Goal: Task Accomplishment & Management: Manage account settings

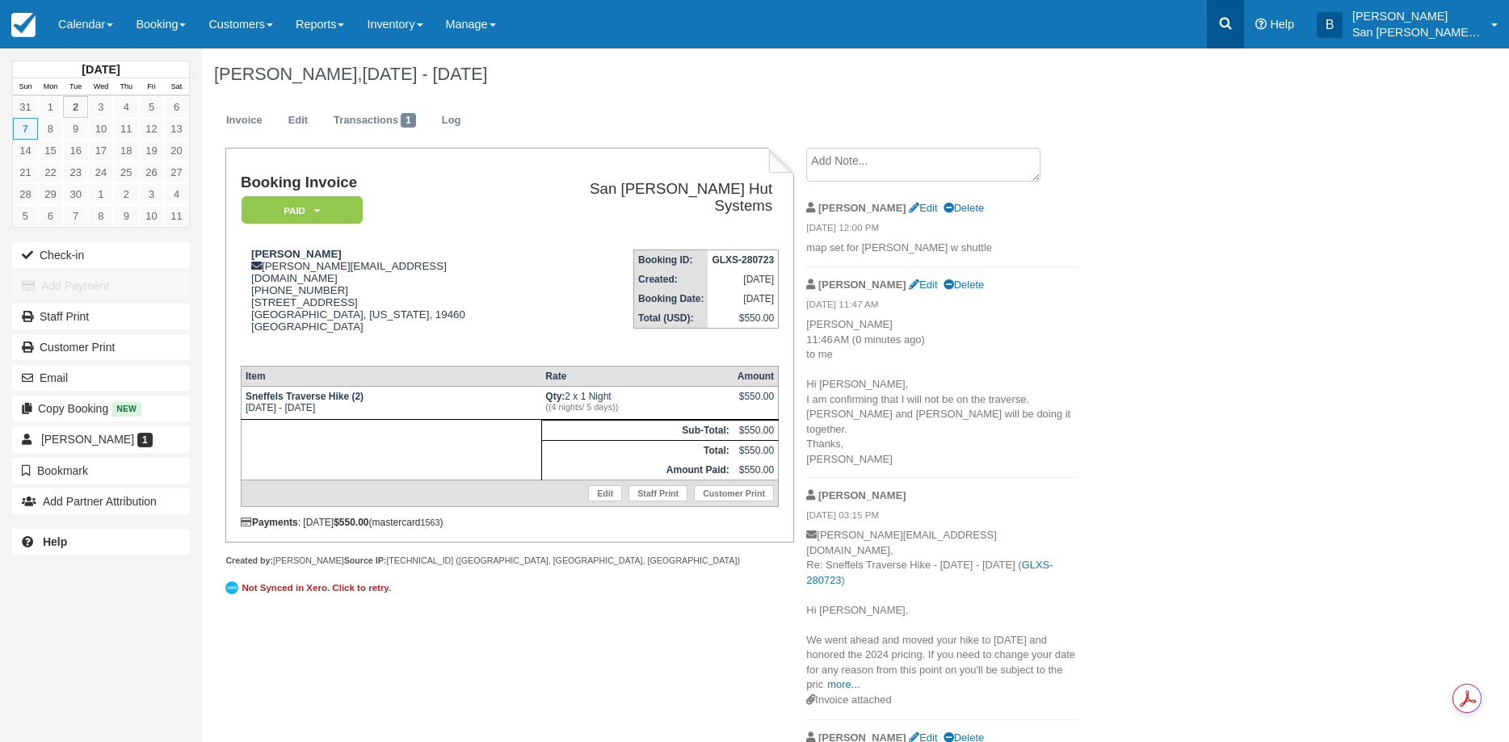
click at [1234, 25] on icon at bounding box center [1225, 23] width 16 height 16
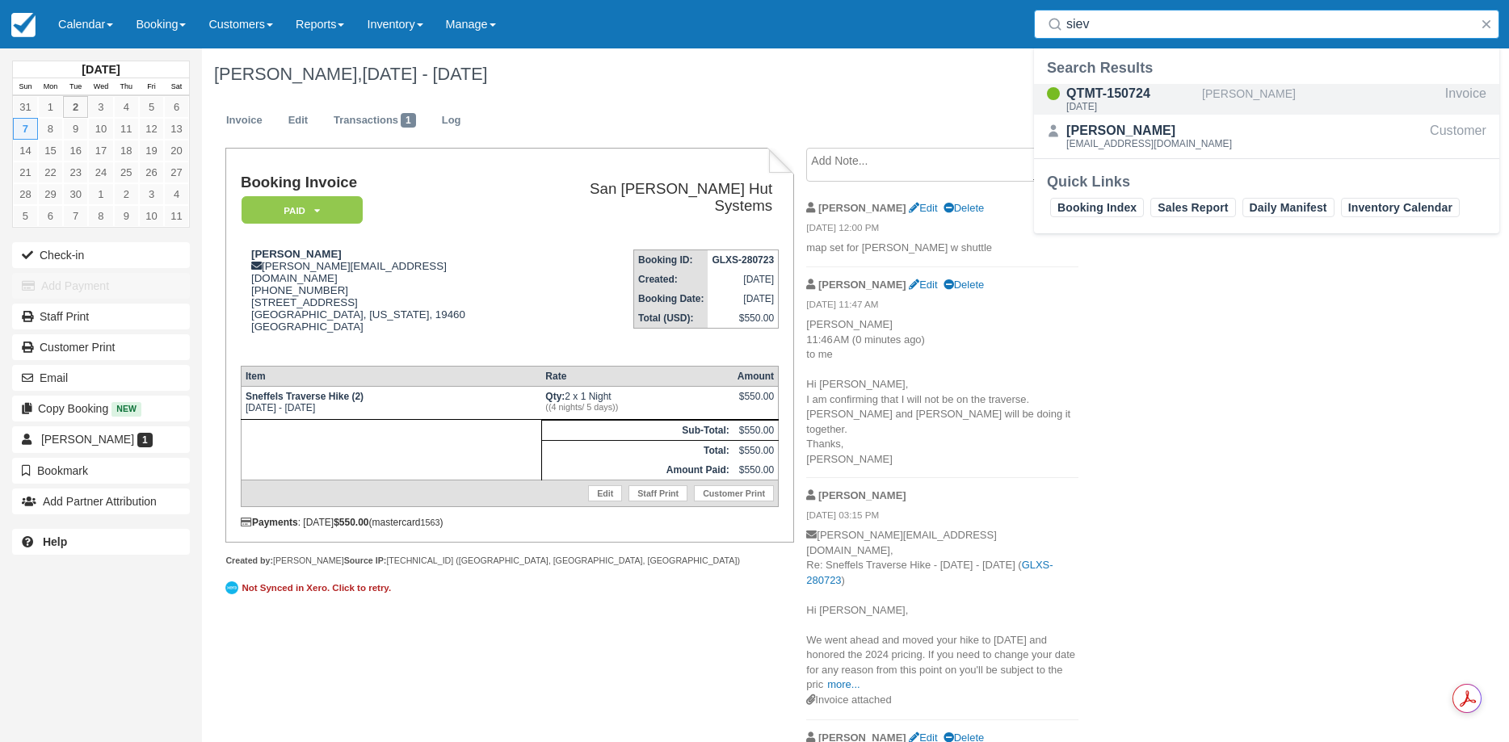
type input "siev"
click at [1125, 99] on div "QTMT-150724" at bounding box center [1130, 93] width 129 height 19
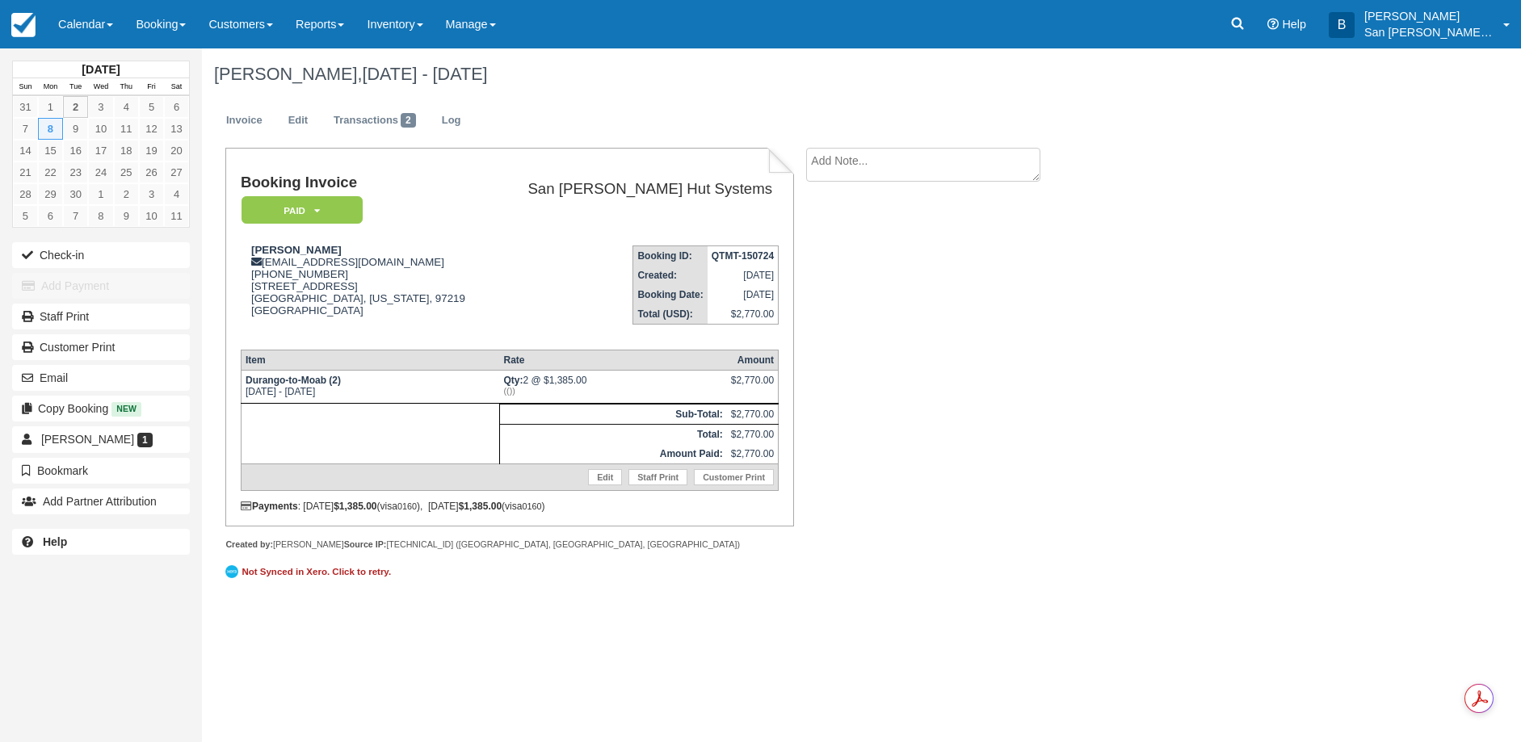
click at [831, 164] on textarea at bounding box center [923, 165] width 234 height 34
type textarea "Ace [PERSON_NAME] paid for 2 beer packages"
click at [854, 246] on button "Create" at bounding box center [842, 256] width 73 height 27
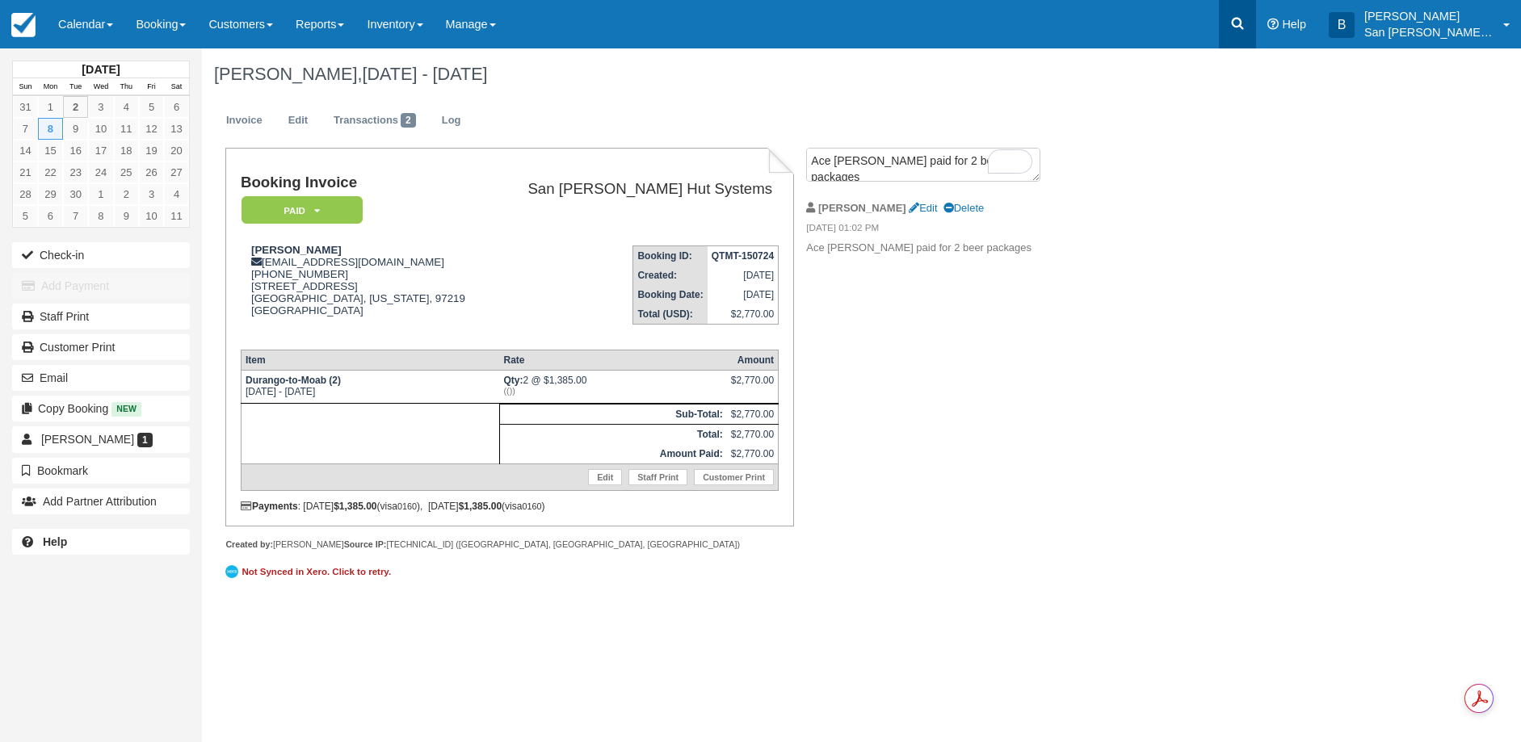
click at [1242, 24] on icon at bounding box center [1237, 23] width 16 height 16
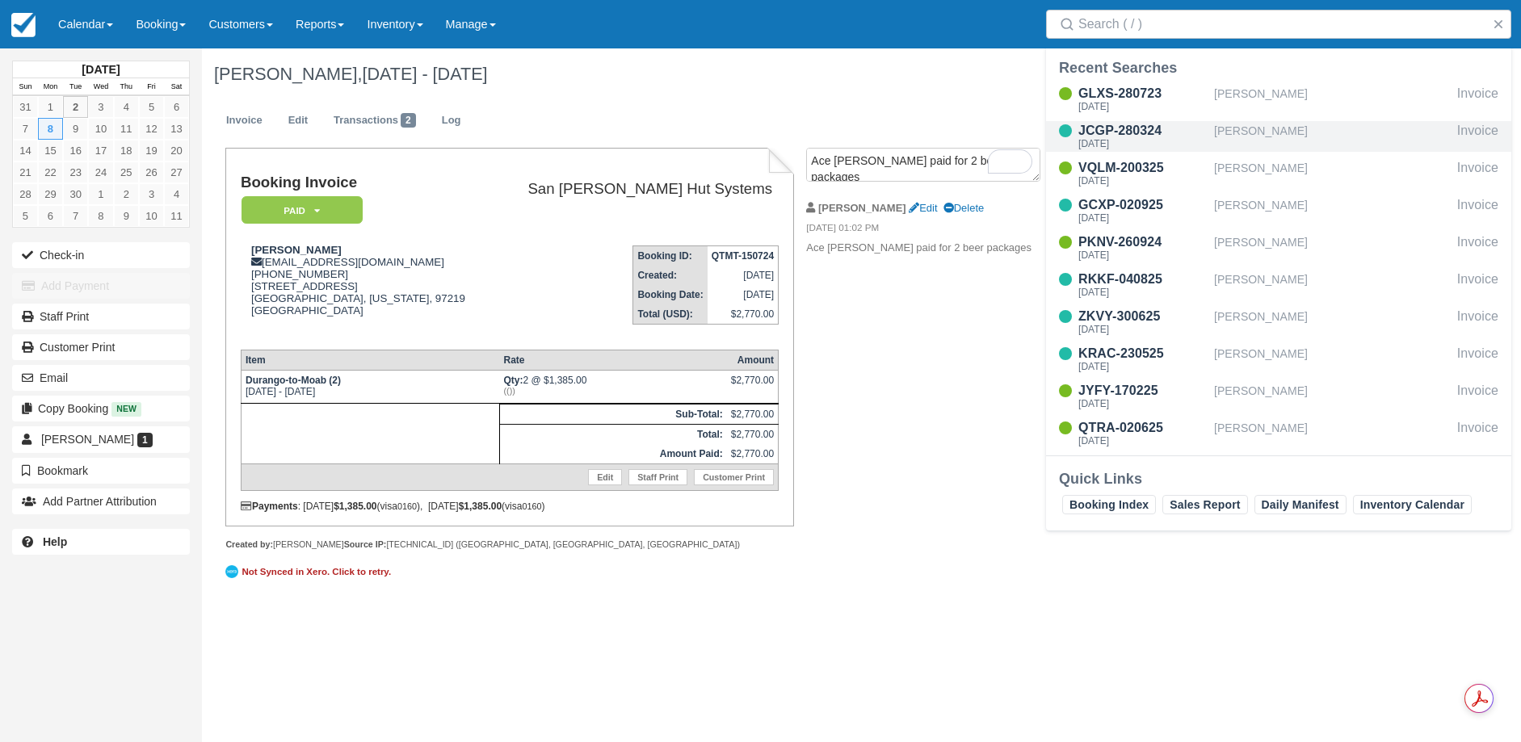
click at [1277, 128] on div "[PERSON_NAME]" at bounding box center [1332, 136] width 237 height 31
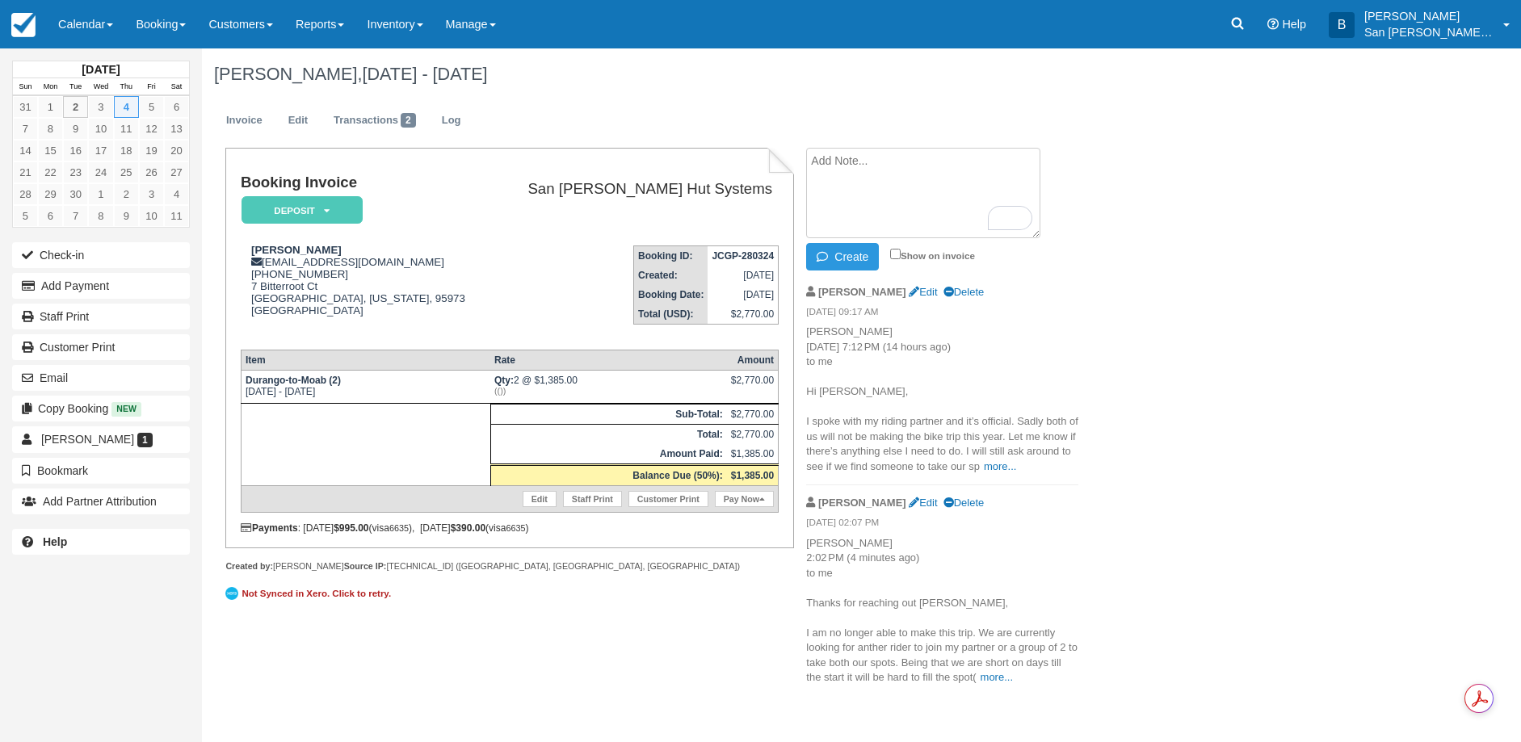
paste textarea "Mathew Webb 12:23 PM (41 minutes ago) to me Thanks for the follow up Brandie. W…"
type textarea "Mathew Webb 12:23 PM (41 minutes ago) to me Thanks for the follow up Brandie. W…"
click at [865, 263] on button "Create" at bounding box center [842, 256] width 73 height 27
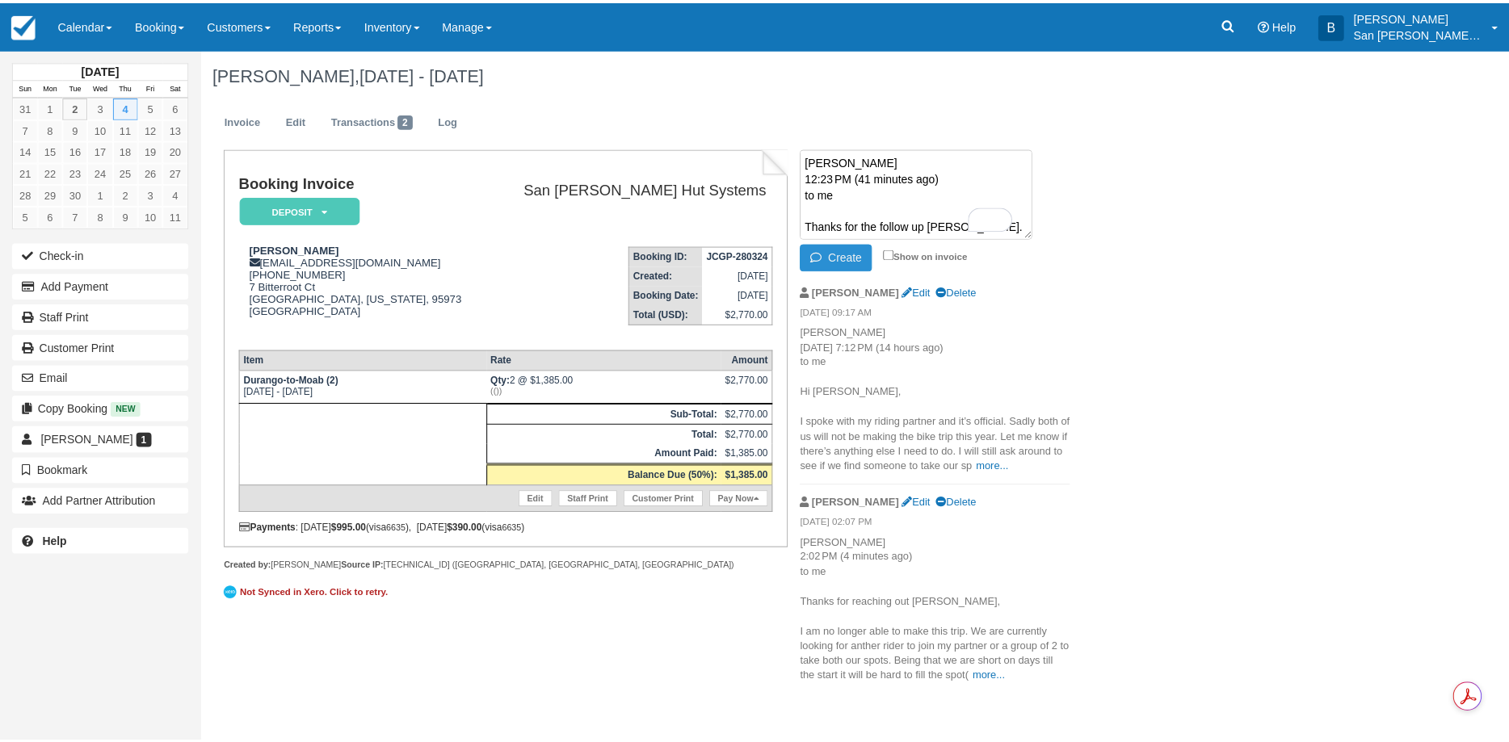
scroll to position [0, 0]
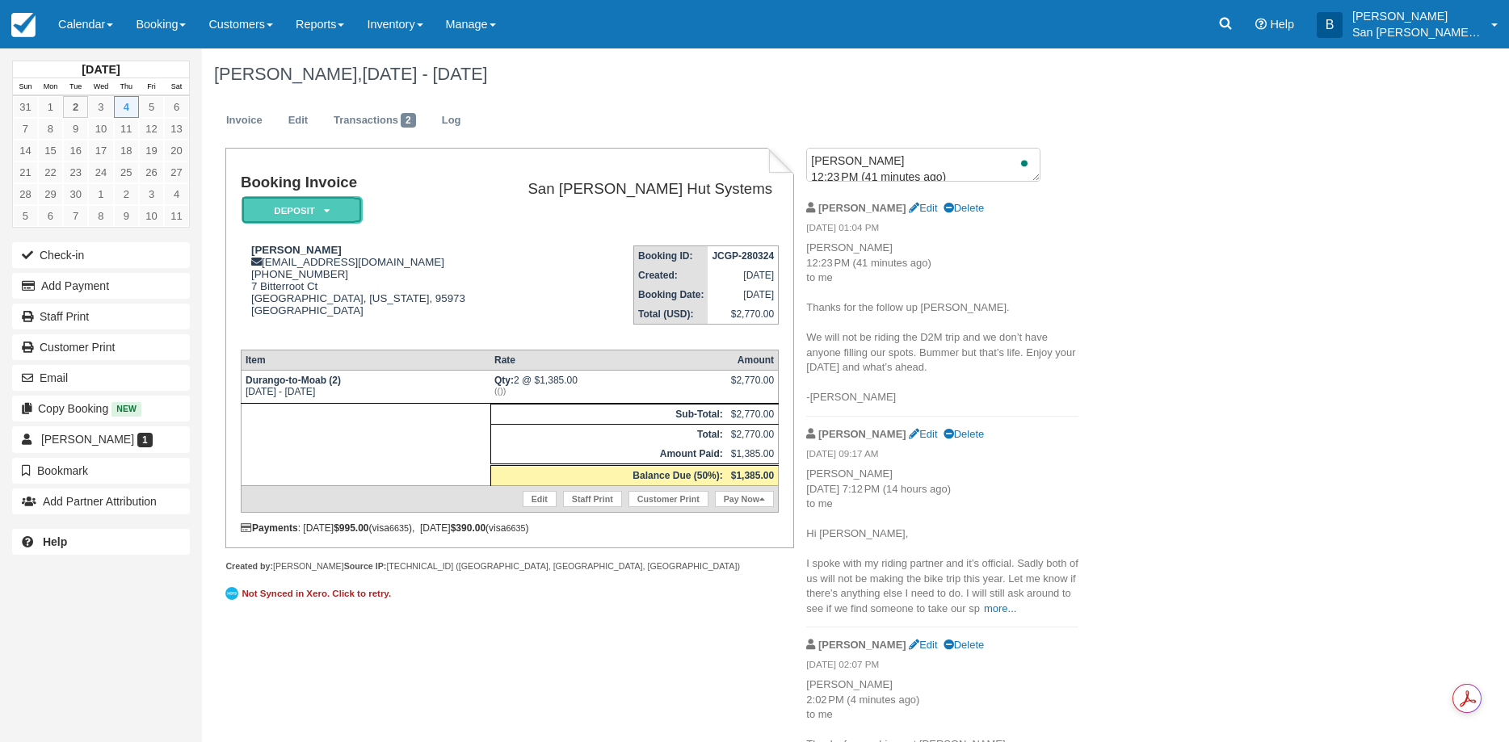
click at [309, 212] on em "Deposit" at bounding box center [302, 210] width 121 height 28
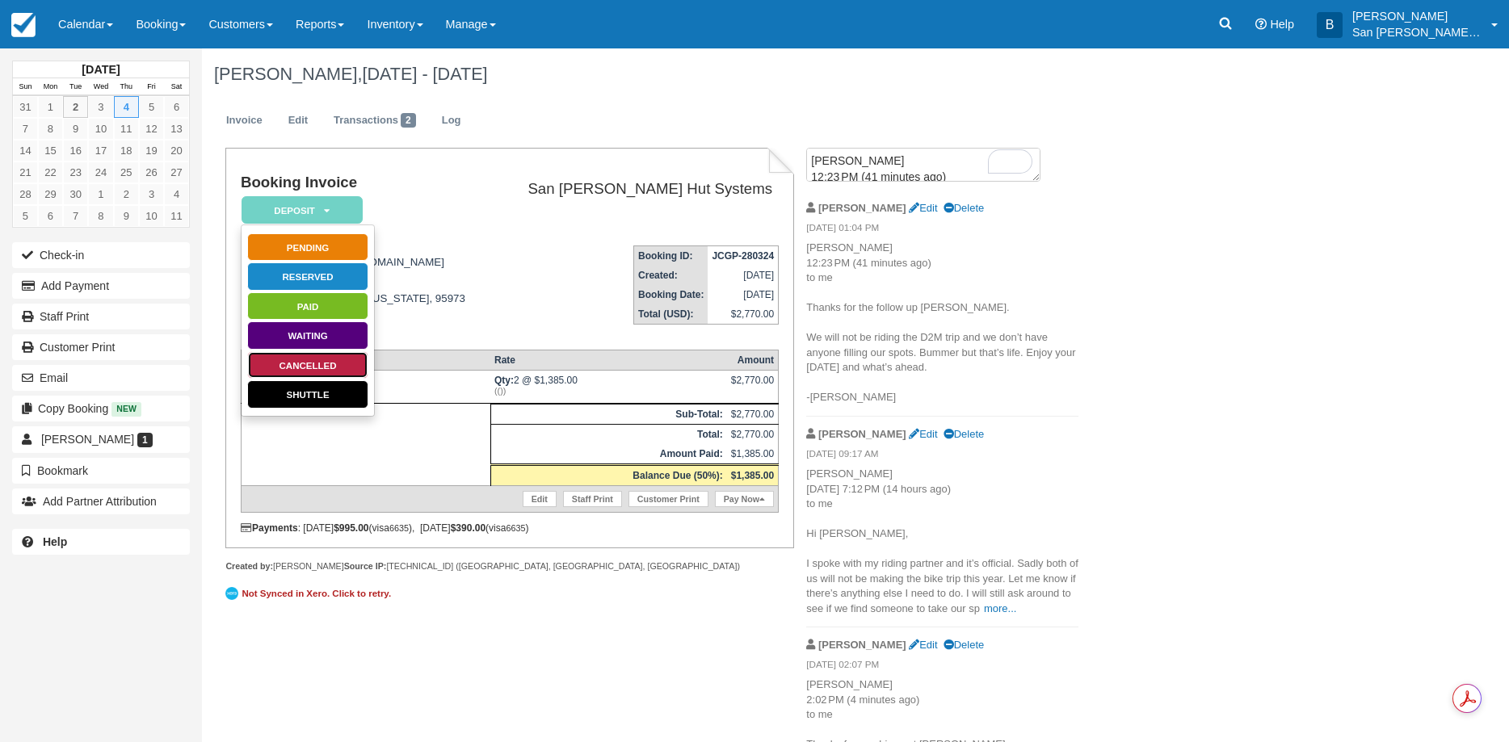
click at [314, 367] on link "Cancelled" at bounding box center [307, 365] width 121 height 28
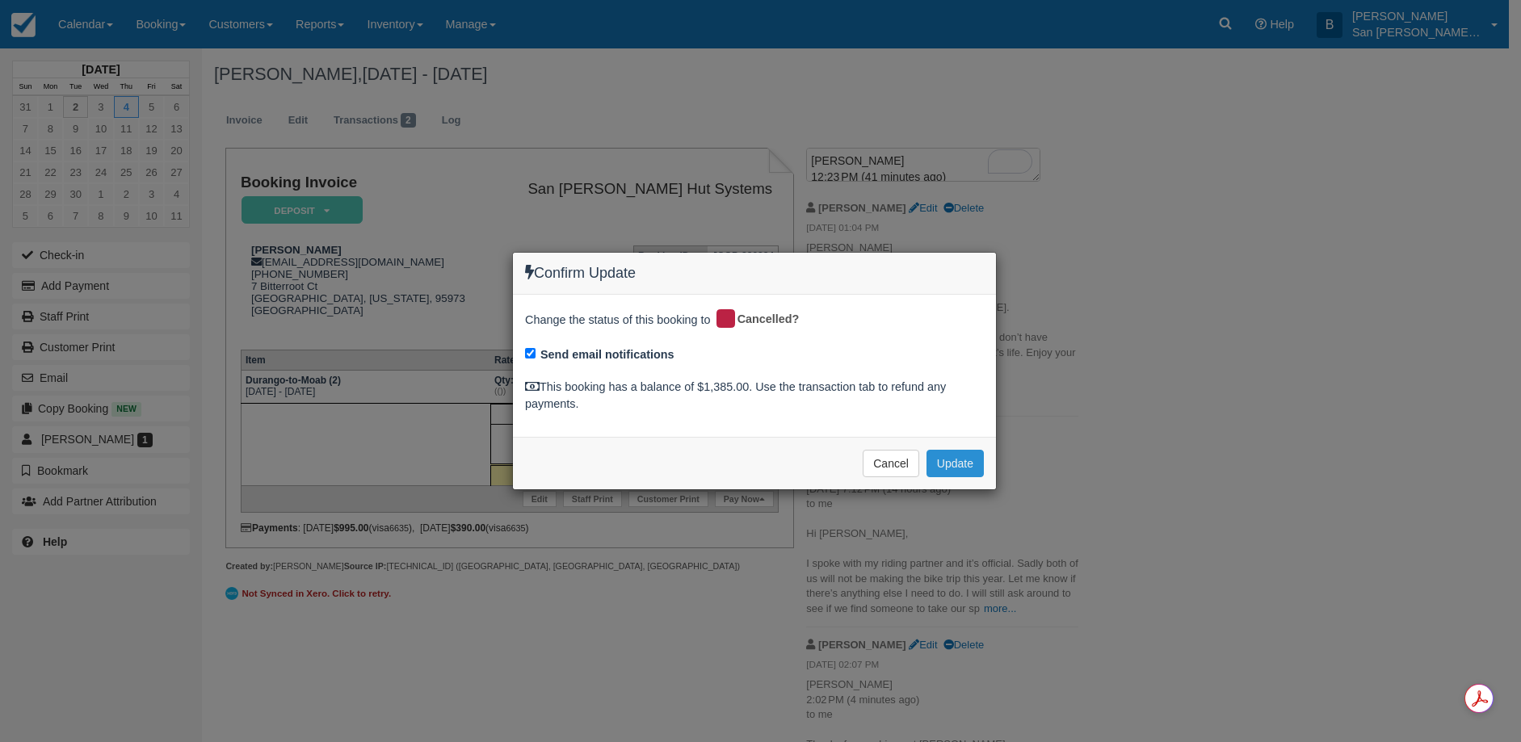
click at [973, 466] on button "Update" at bounding box center [955, 463] width 57 height 27
